Goal: Navigation & Orientation: Find specific page/section

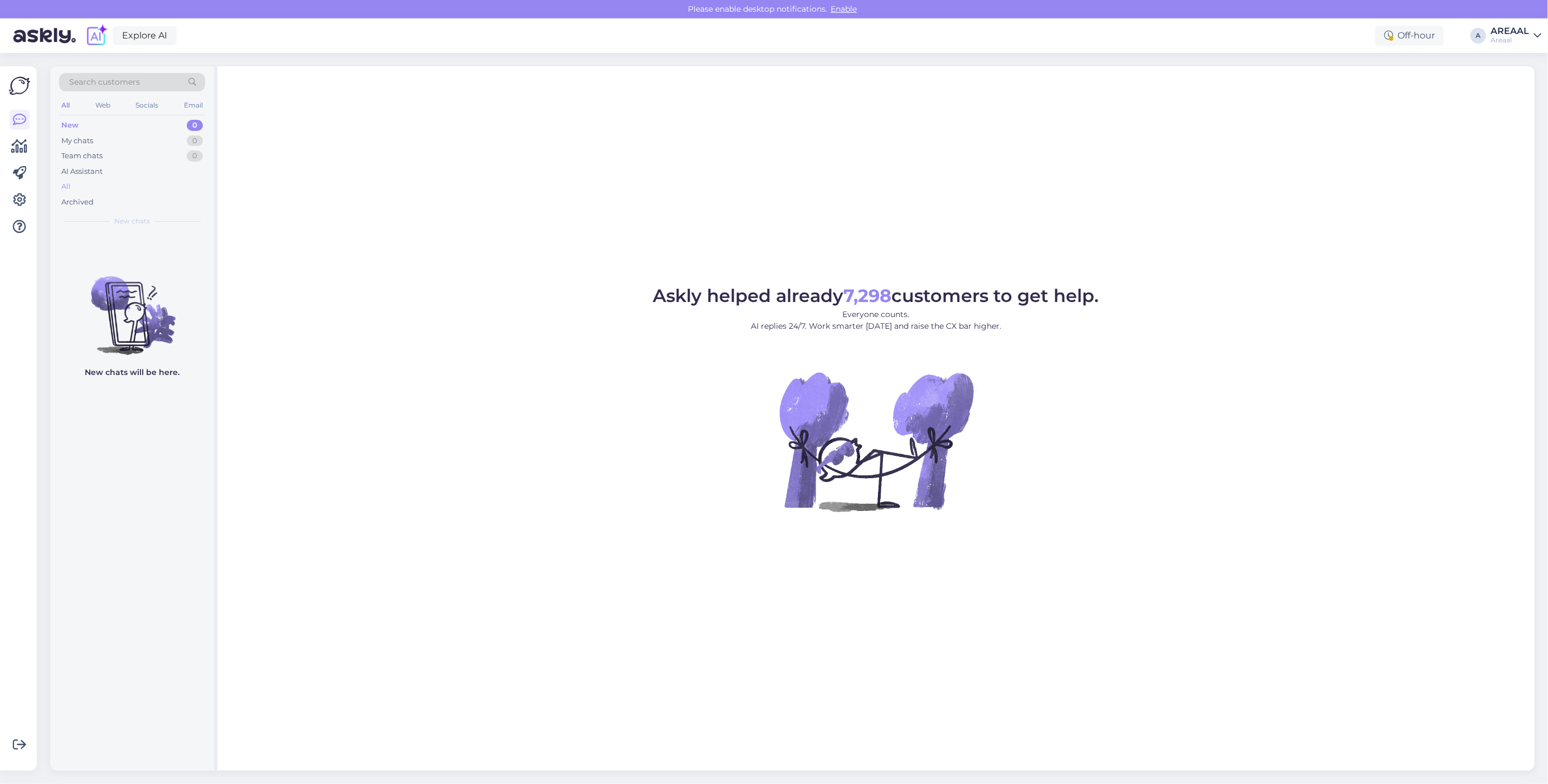
click at [199, 188] on div "All" at bounding box center [132, 186] width 146 height 16
click at [199, 190] on div "All" at bounding box center [132, 186] width 146 height 16
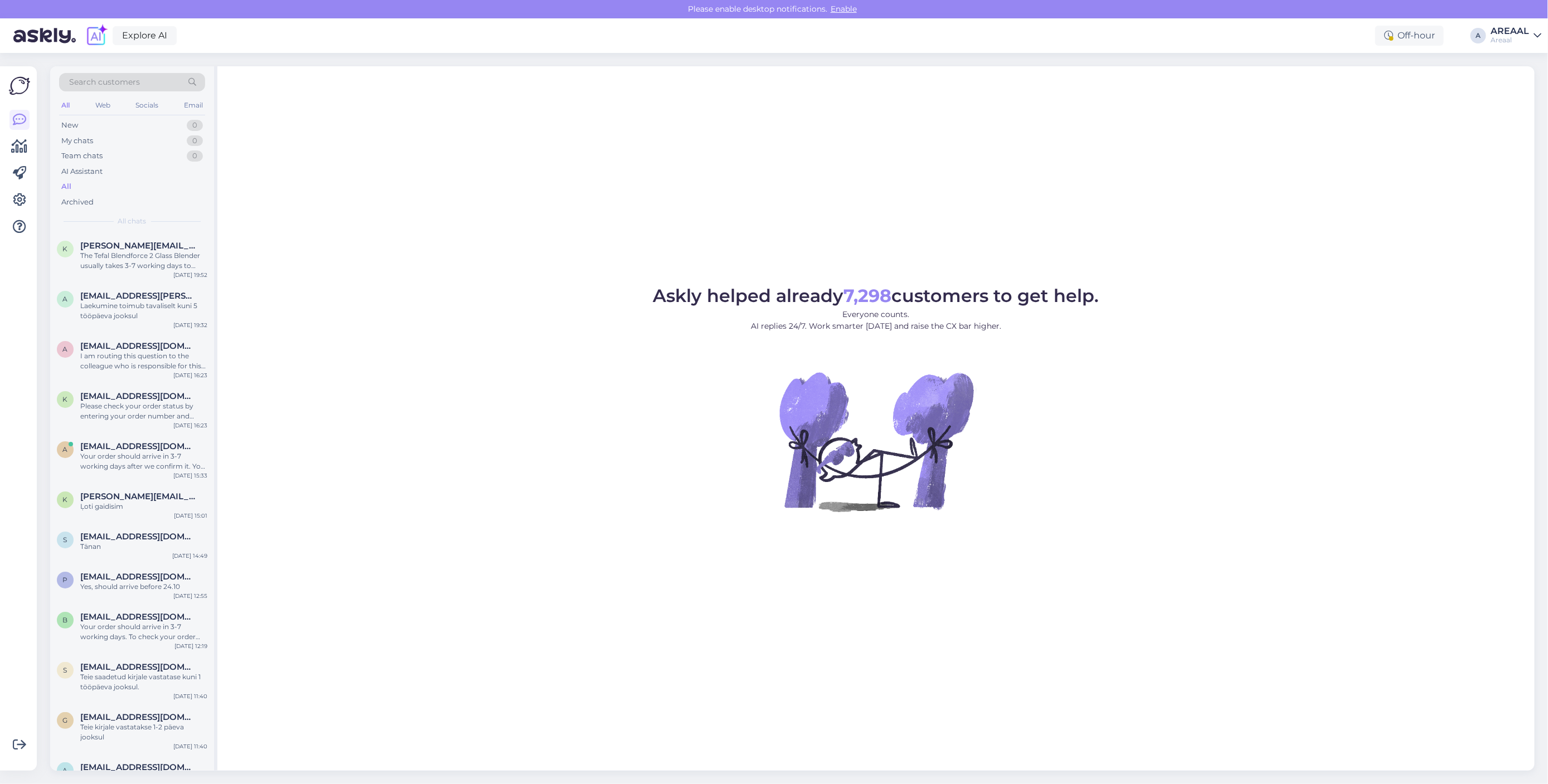
click at [416, 283] on div "Askly helped already 7,298 customers to get help. Everyone counts. AI replies 2…" at bounding box center [876, 419] width 1317 height 704
click at [902, 156] on div "Askly helped already 7,298 customers to get help. Everyone counts. AI replies 2…" at bounding box center [876, 419] width 1317 height 704
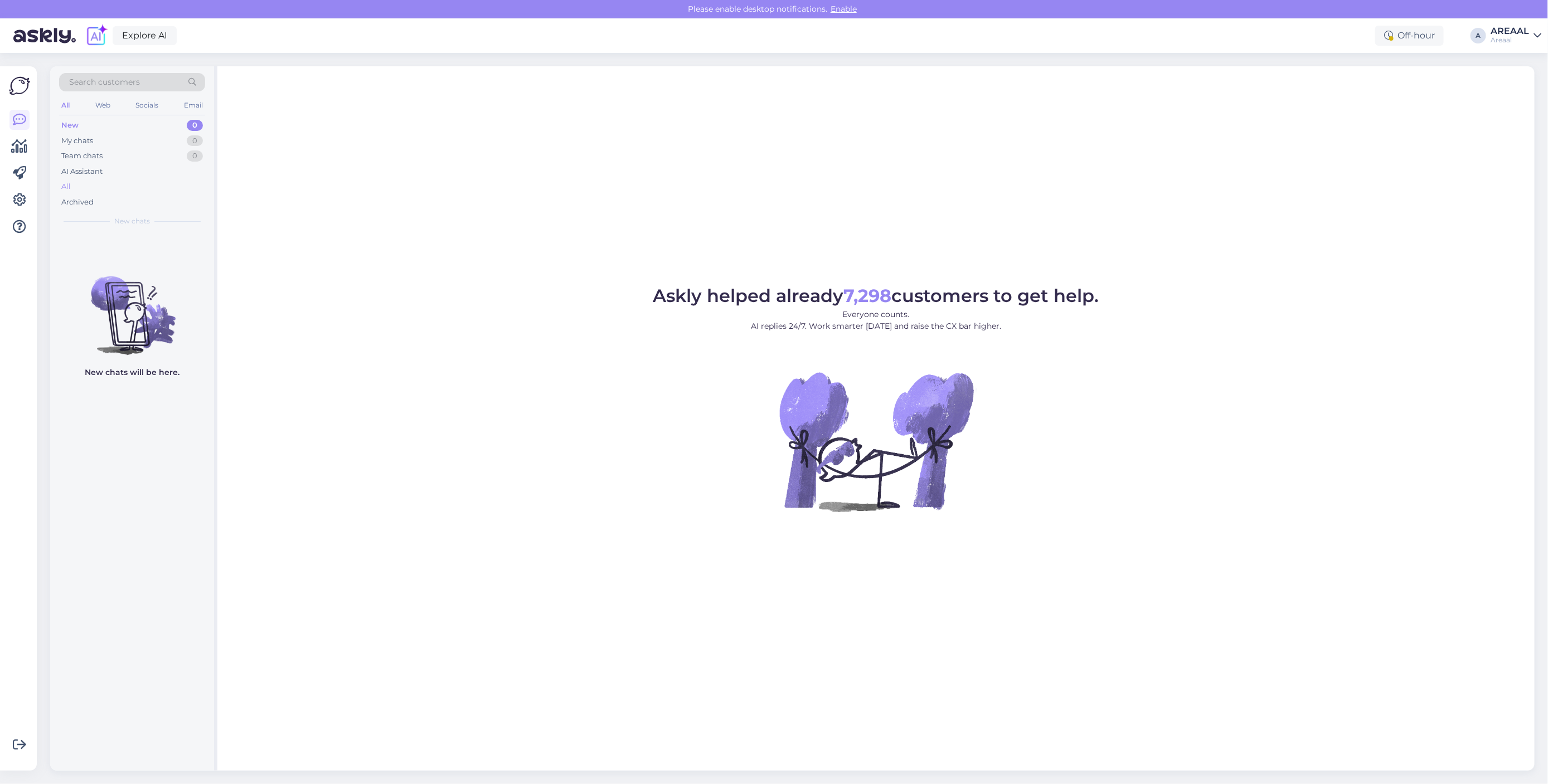
click at [129, 183] on div "All" at bounding box center [132, 186] width 146 height 16
click at [739, 127] on div "Askly helped already 7,298 customers to get help. Everyone counts. AI replies 2…" at bounding box center [876, 419] width 1317 height 704
click at [147, 186] on div "All" at bounding box center [132, 186] width 146 height 16
click at [107, 187] on div "All" at bounding box center [132, 186] width 146 height 16
click at [169, 186] on div "All" at bounding box center [132, 186] width 146 height 16
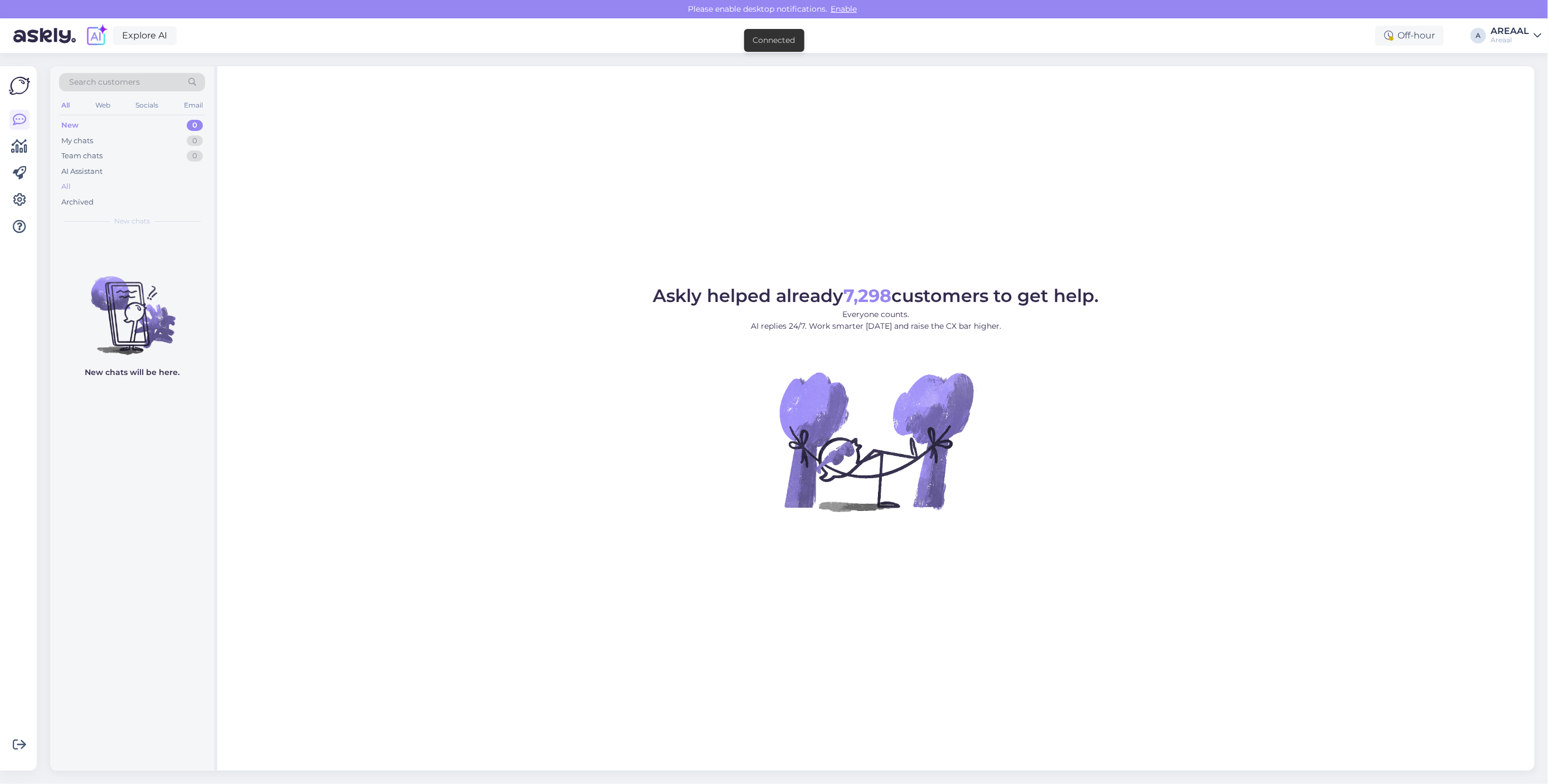
click at [107, 187] on div "All" at bounding box center [132, 186] width 146 height 16
click at [178, 174] on div "AI Assistant" at bounding box center [132, 171] width 146 height 16
click at [167, 182] on div "All" at bounding box center [132, 186] width 146 height 16
click at [110, 185] on div "All" at bounding box center [132, 186] width 146 height 16
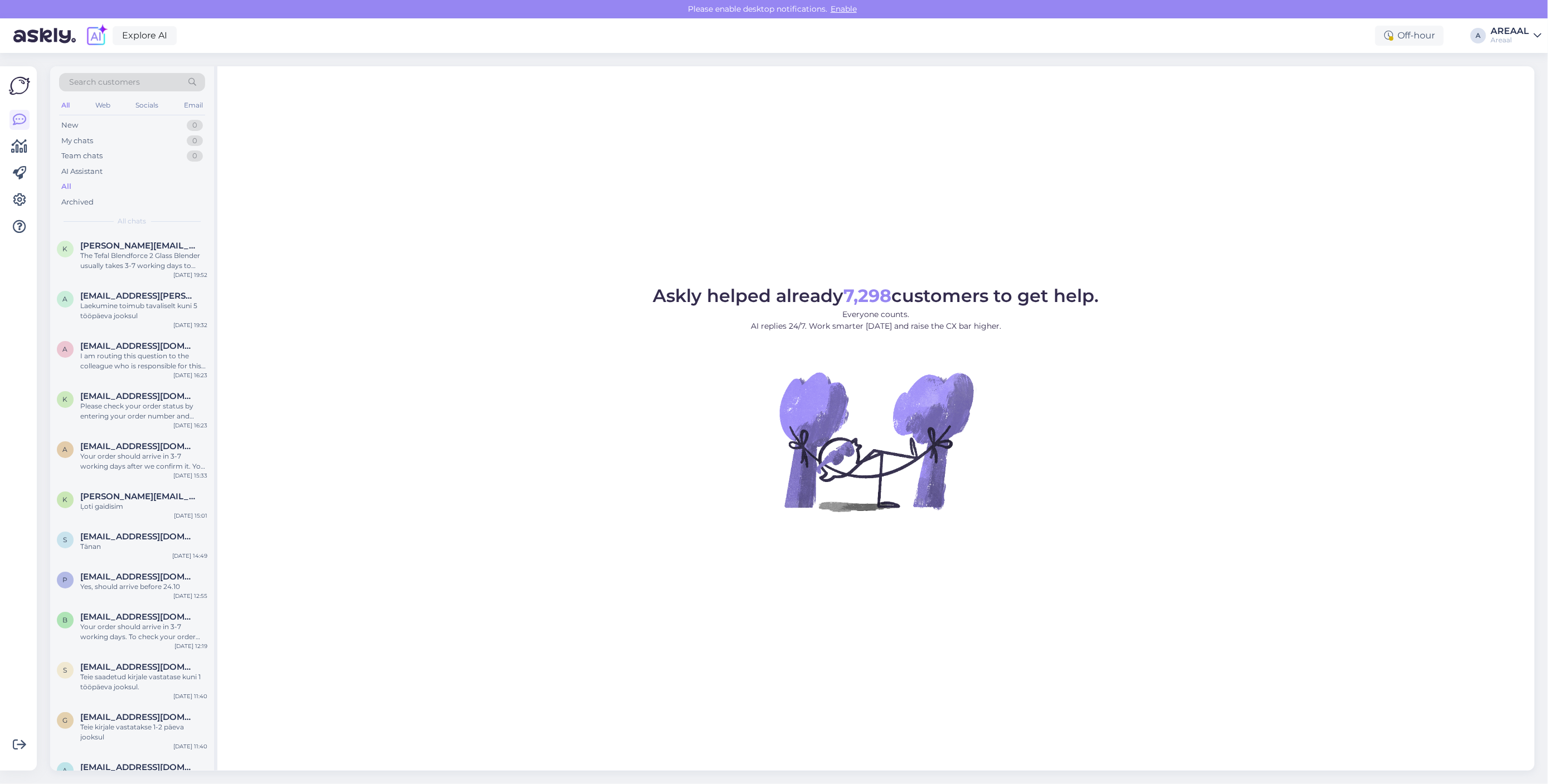
click at [1232, 491] on figure "Askly helped already 7,298 customers to get help. Everyone counts. AI replies 2…" at bounding box center [875, 414] width 1297 height 255
click at [622, 166] on div "Askly helped already 7,298 customers to get help. Everyone counts. AI replies 2…" at bounding box center [876, 419] width 1317 height 704
click at [600, 174] on div "Askly helped already 7,298 customers to get help. Everyone counts. AI replies 2…" at bounding box center [876, 419] width 1317 height 704
